Goal: Find specific page/section: Find specific page/section

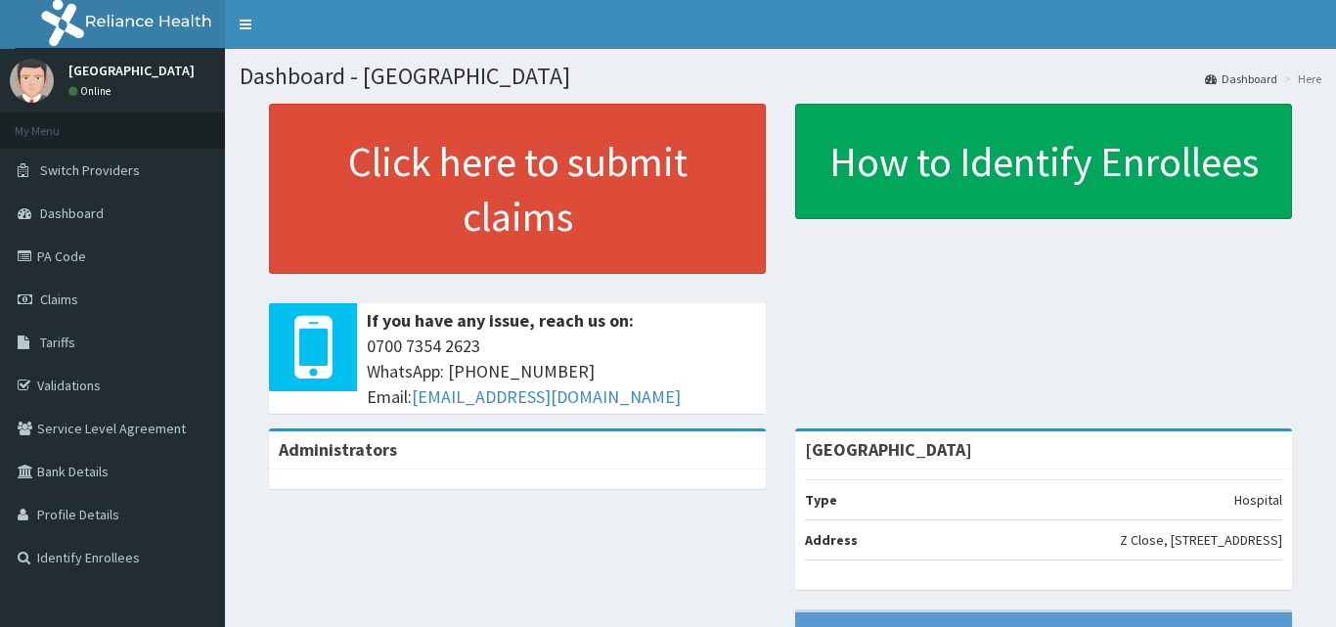
click at [107, 350] on link "Tariffs" at bounding box center [112, 342] width 225 height 43
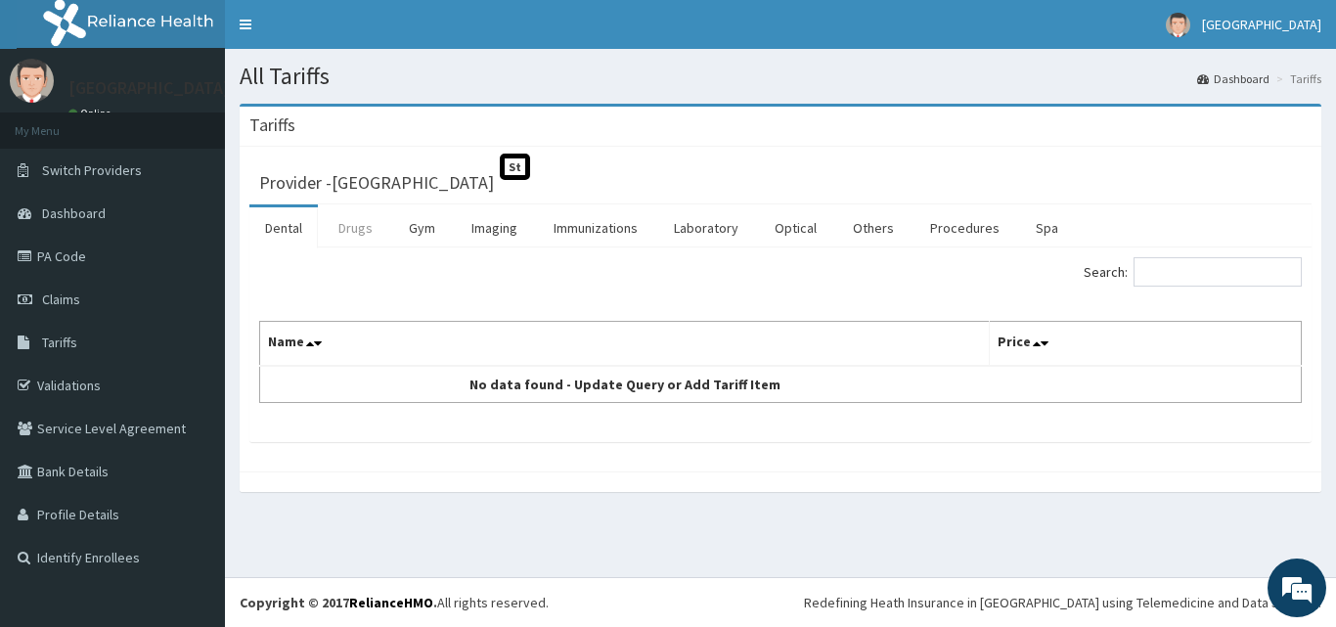
click at [371, 244] on link "Drugs" at bounding box center [356, 227] width 66 height 41
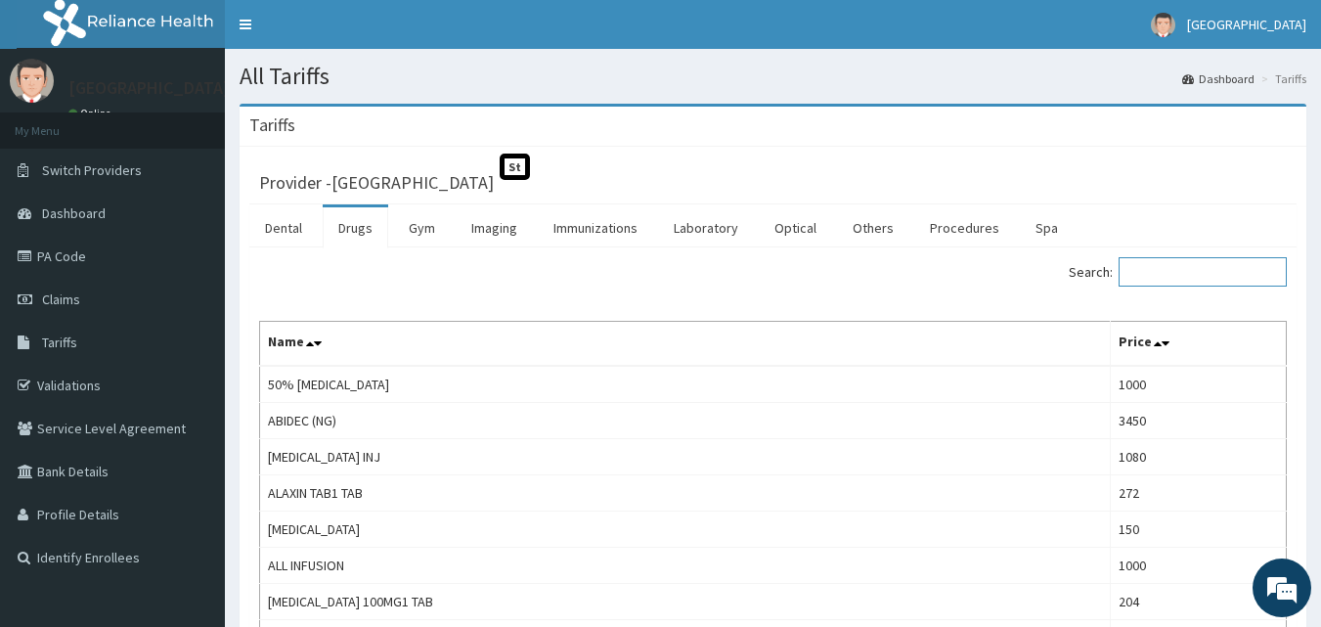
click at [1176, 268] on input "Search:" at bounding box center [1203, 271] width 168 height 29
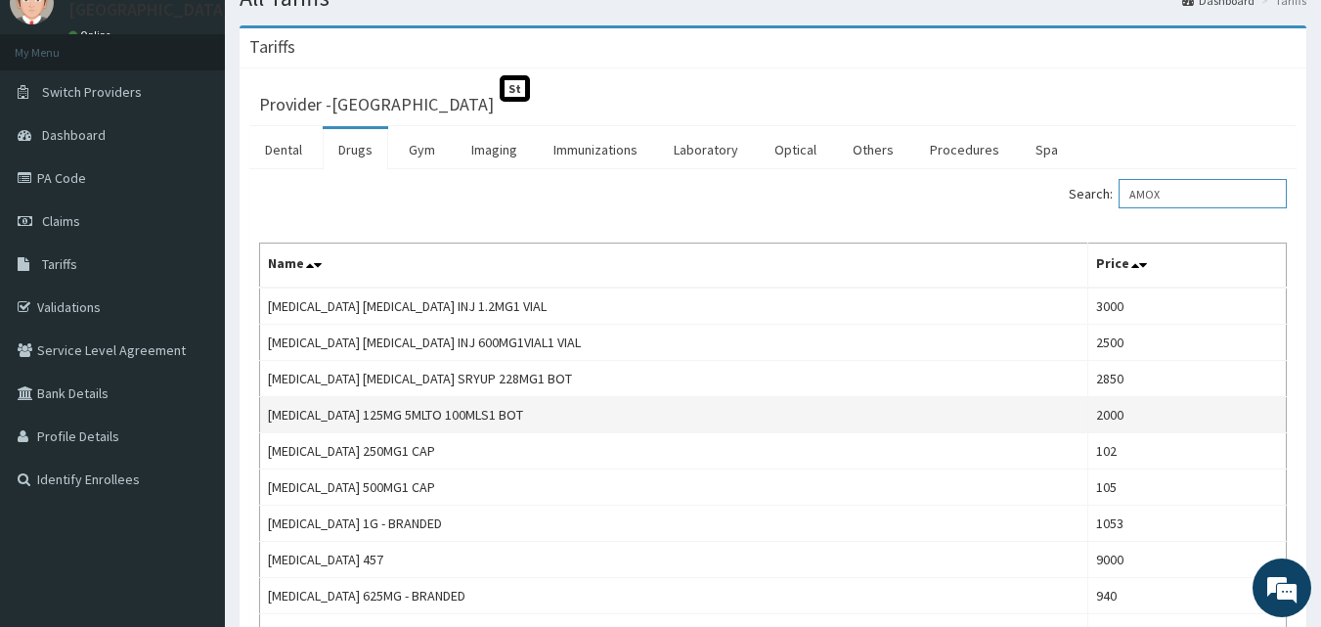
scroll to position [196, 0]
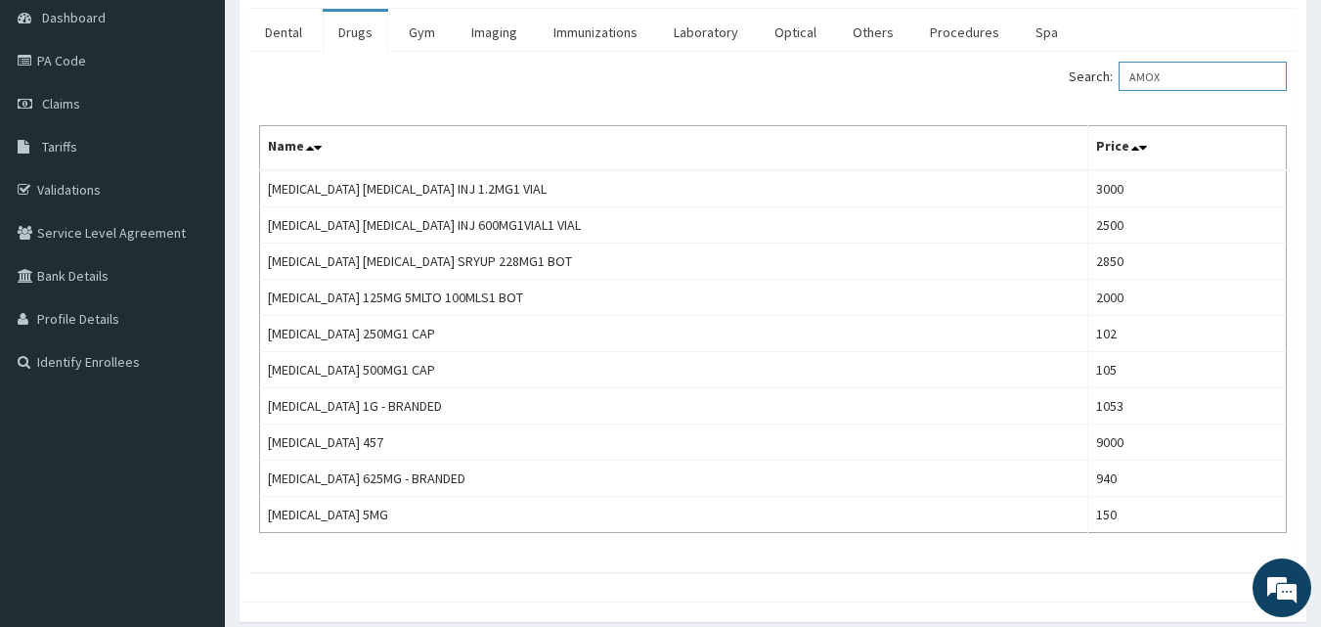
click at [1186, 68] on input "AMOX" at bounding box center [1203, 76] width 168 height 29
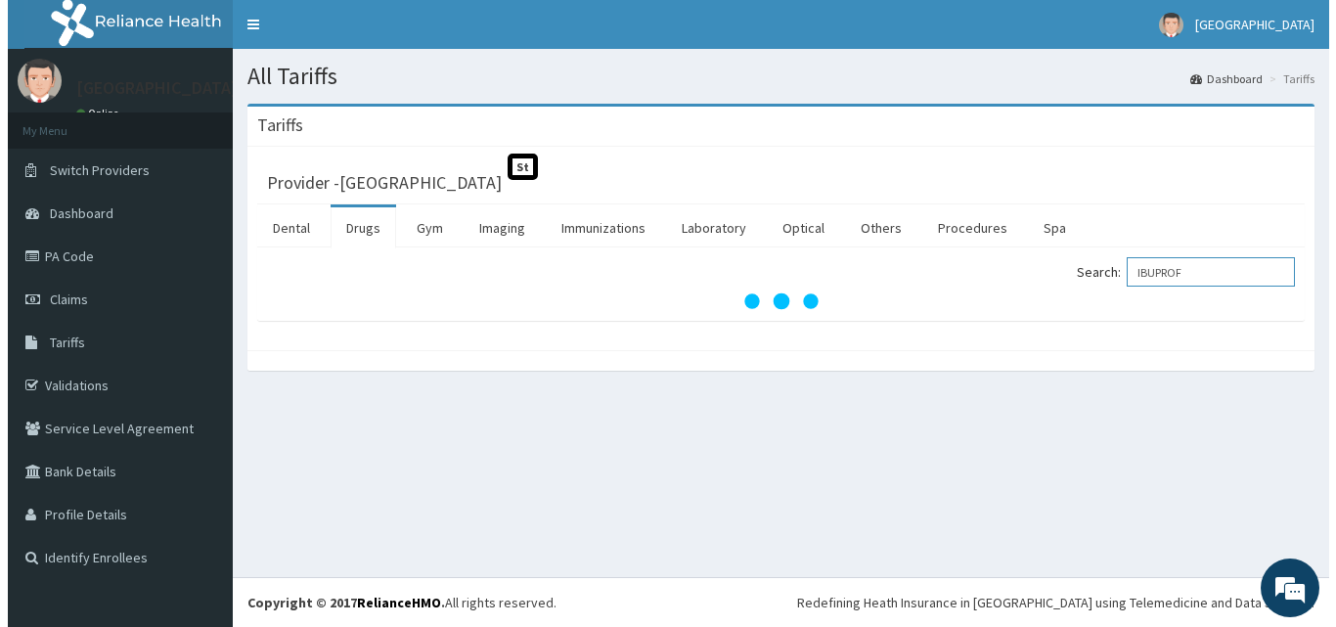
scroll to position [0, 0]
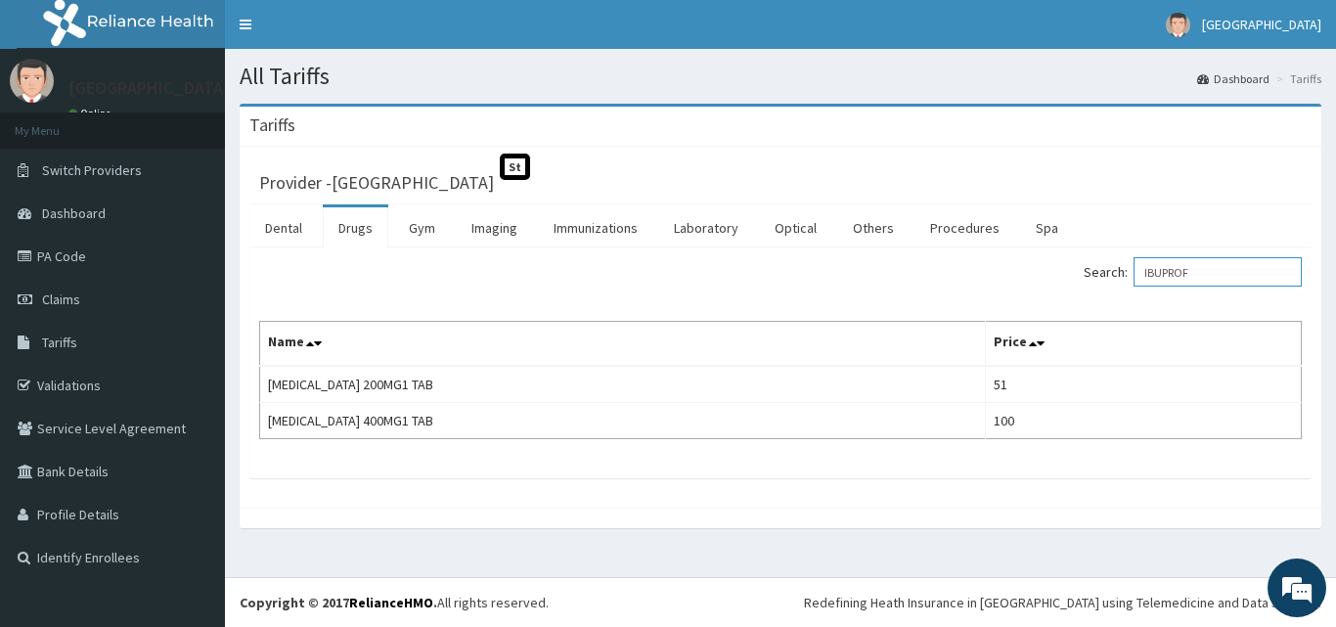
type input "IBUPROF"
